Goal: Obtain resource: Download file/media

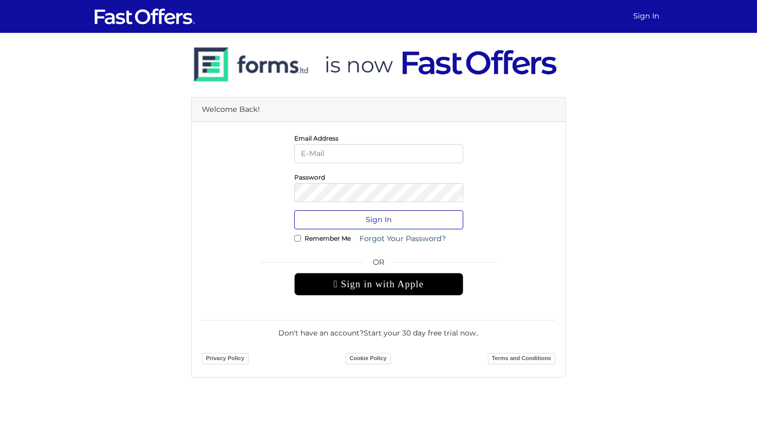
type input "[EMAIL_ADDRESS][DOMAIN_NAME]"
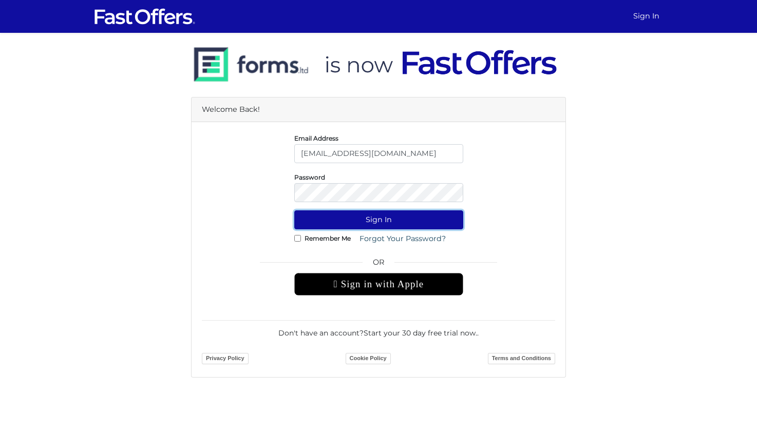
click at [358, 223] on button "Sign In" at bounding box center [378, 219] width 169 height 19
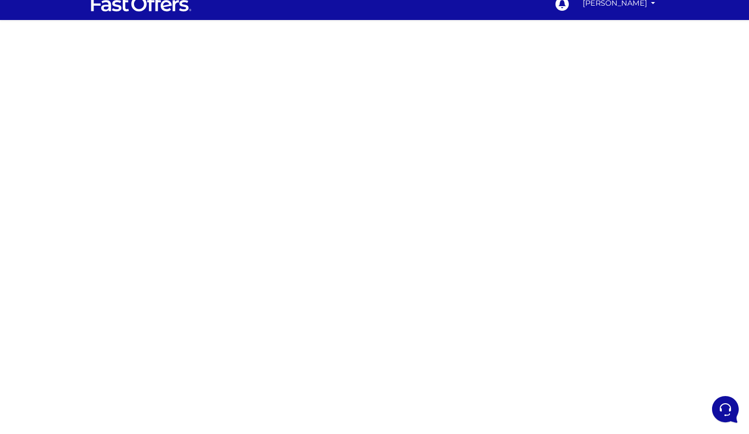
scroll to position [20, 0]
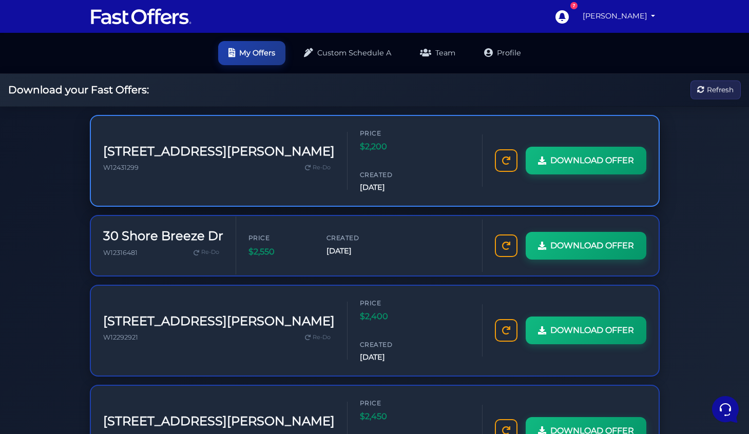
click at [208, 144] on h3 "[STREET_ADDRESS][PERSON_NAME]" at bounding box center [219, 151] width 232 height 15
click at [482, 157] on div "DOWNLOAD OFFER" at bounding box center [570, 160] width 177 height 52
drag, startPoint x: 335, startPoint y: 149, endPoint x: 258, endPoint y: 145, distance: 77.6
click at [360, 148] on div "Price $2,200 Created [DATE]" at bounding box center [415, 160] width 110 height 65
click at [184, 145] on div "[STREET_ADDRESS][PERSON_NAME] W12431299 Re-Do" at bounding box center [219, 160] width 232 height 33
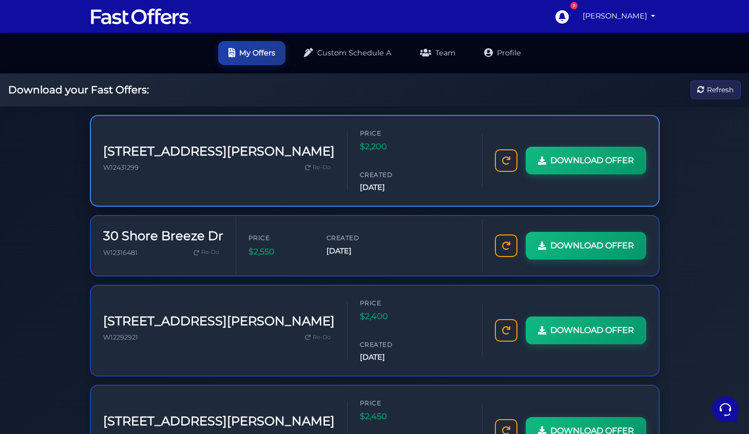
click at [125, 164] on span "W12431299" at bounding box center [120, 168] width 35 height 8
click at [145, 144] on h3 "[STREET_ADDRESS][PERSON_NAME]" at bounding box center [219, 151] width 232 height 15
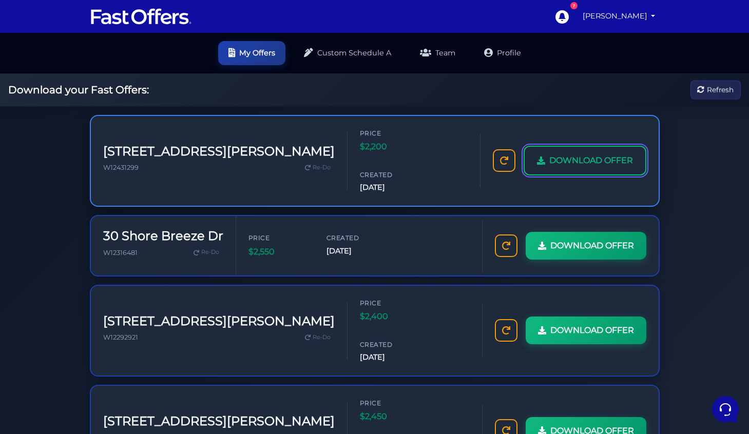
click at [532, 149] on link "DOWNLOAD OFFER" at bounding box center [585, 161] width 123 height 30
